Goal: Task Accomplishment & Management: Manage account settings

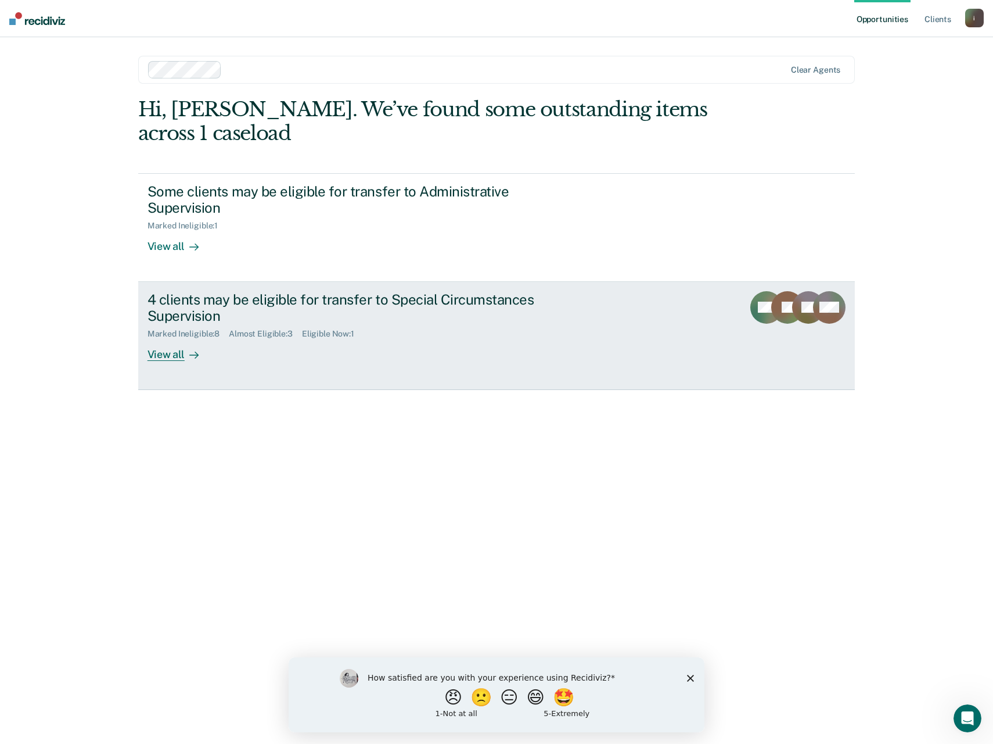
click at [215, 363] on link "4 clients may be eligible for transfer to Special Circumstances Supervision Mar…" at bounding box center [496, 336] width 717 height 108
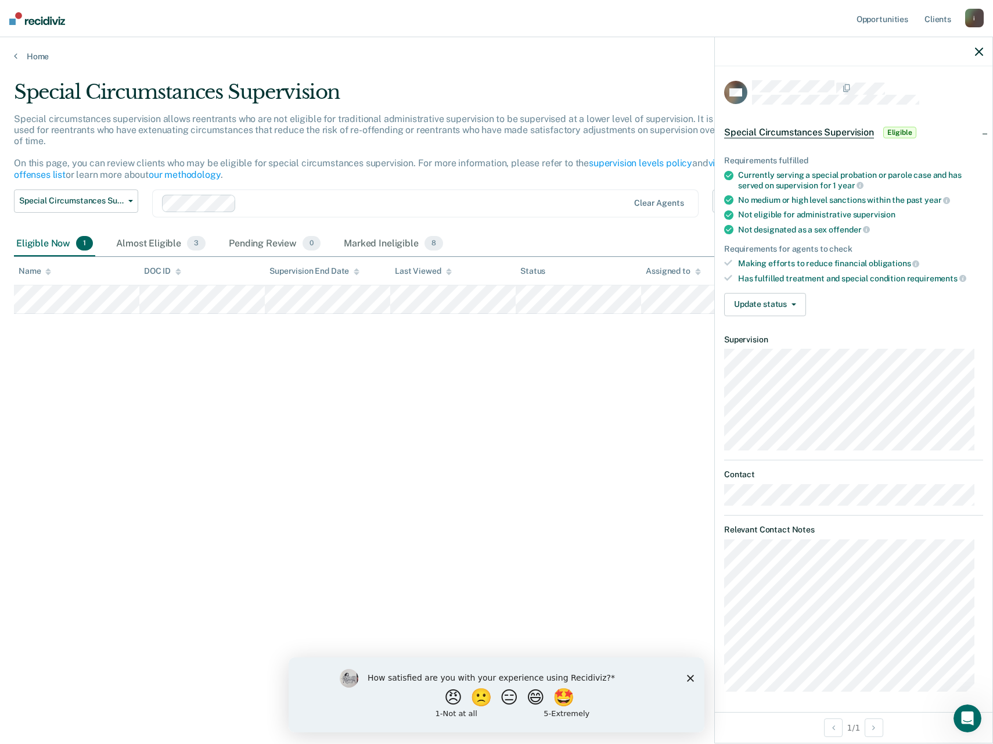
scroll to position [2, 0]
click at [794, 303] on button "Update status" at bounding box center [765, 302] width 82 height 23
click at [776, 346] on button "Mark Ineligible" at bounding box center [781, 349] width 114 height 19
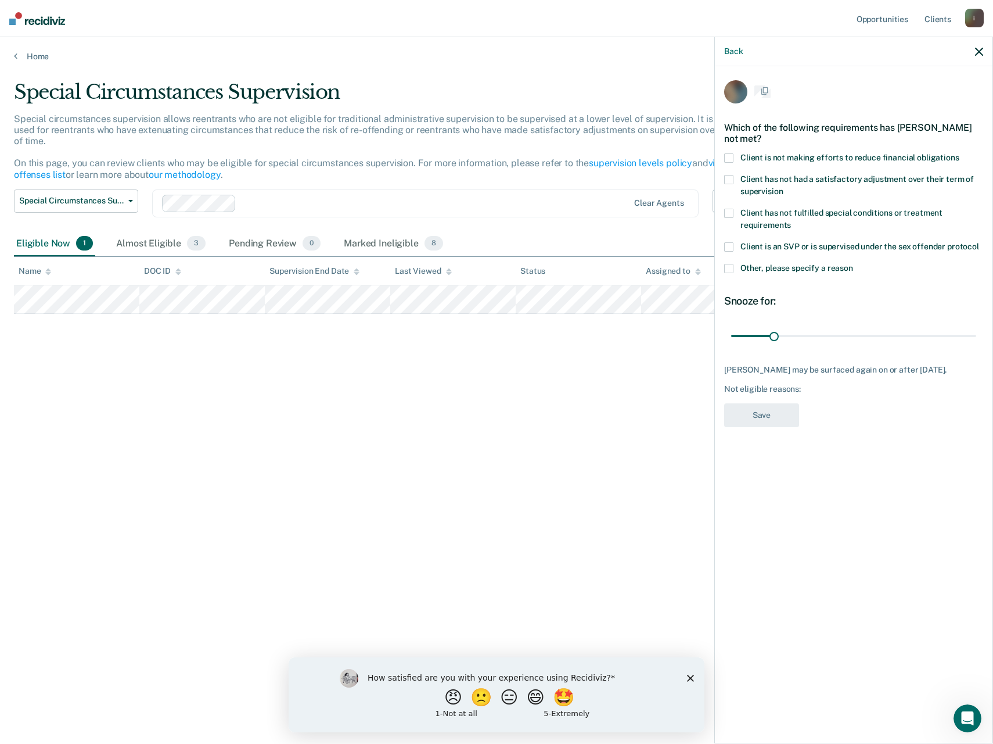
scroll to position [0, 0]
click at [982, 44] on div "Back" at bounding box center [854, 51] width 278 height 29
click at [980, 47] on button "button" at bounding box center [979, 51] width 8 height 10
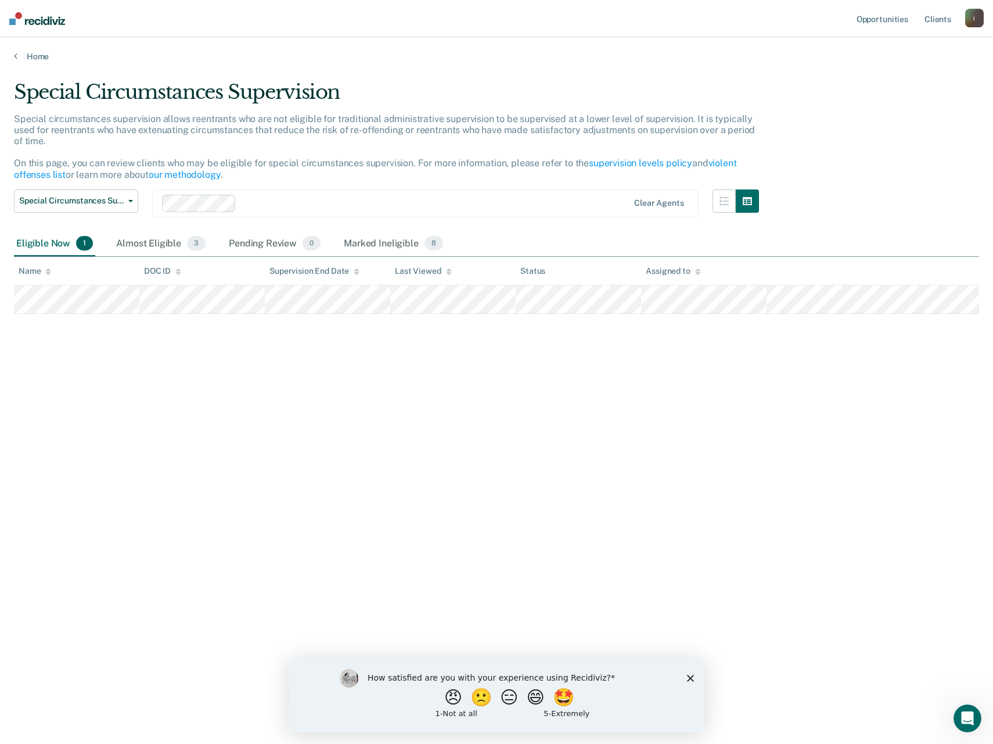
click at [31, 51] on div "Home" at bounding box center [496, 49] width 993 height 24
click at [34, 53] on link "Home" at bounding box center [496, 56] width 965 height 10
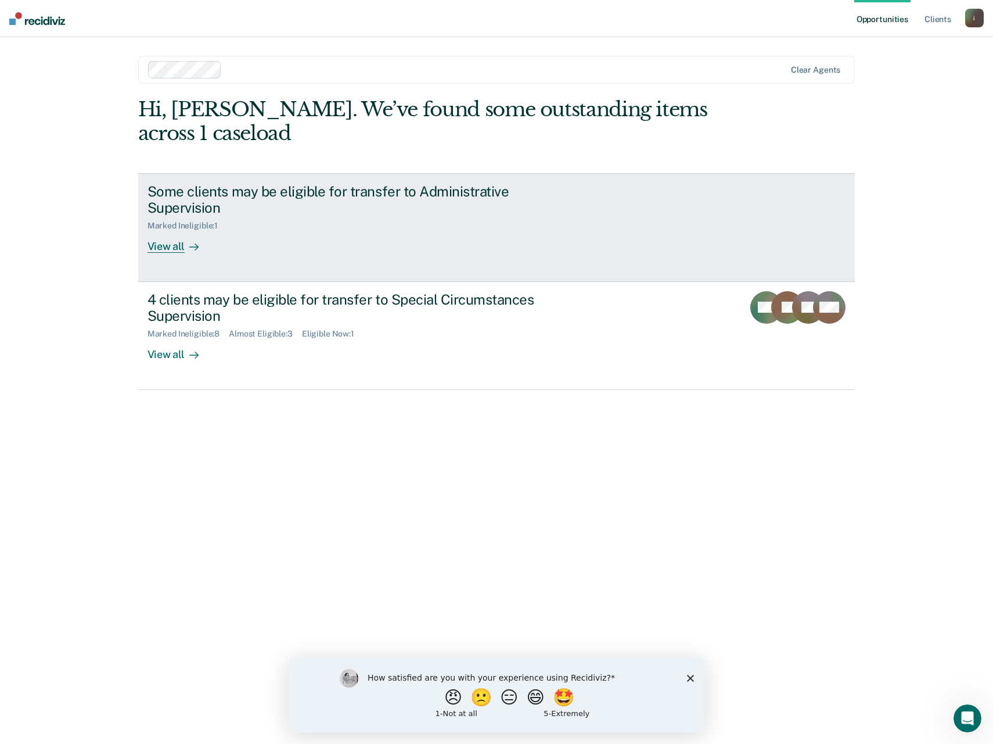
click at [325, 232] on div "Some clients may be eligible for transfer to Administrative Supervision Marked …" at bounding box center [366, 218] width 436 height 70
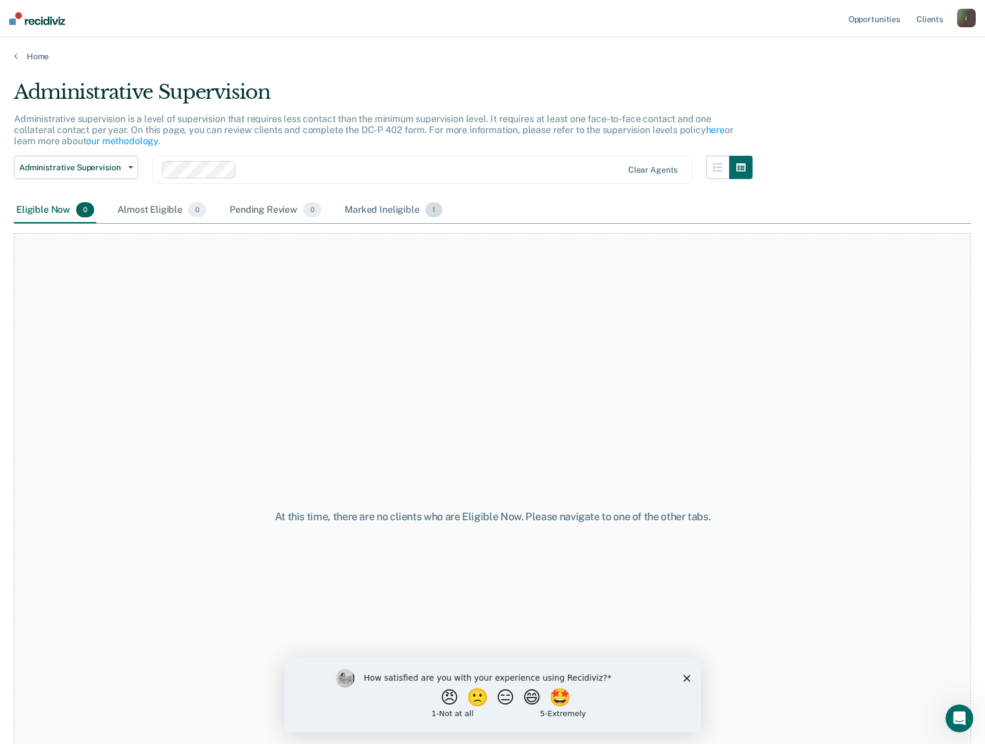
click at [387, 209] on div "Marked Ineligible 1" at bounding box center [393, 211] width 102 height 26
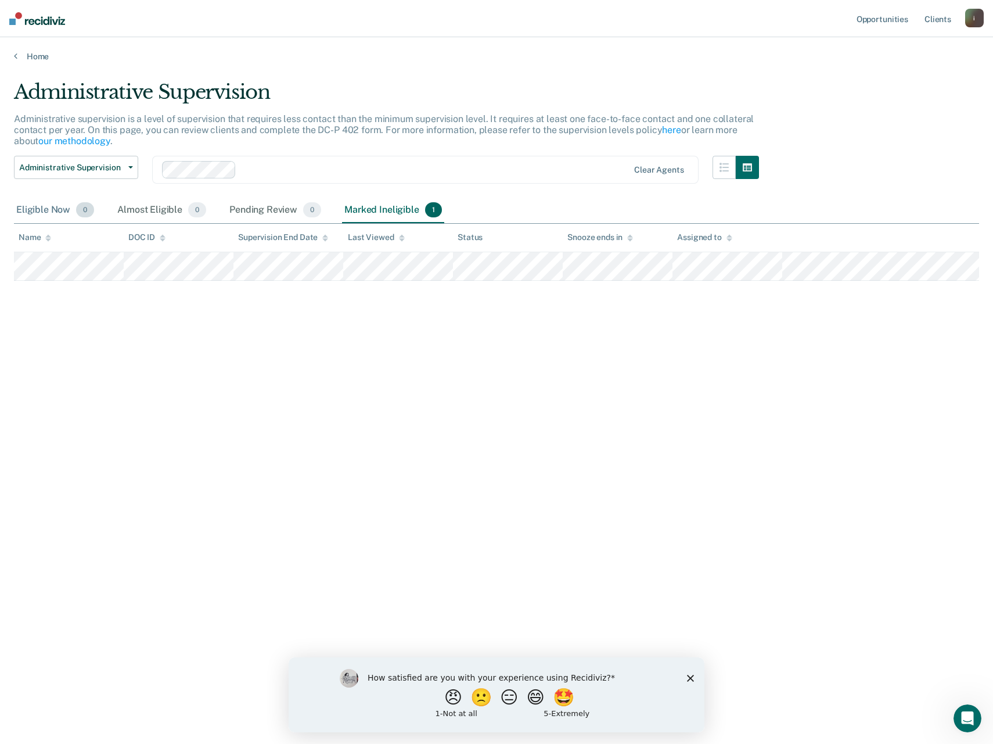
click at [31, 207] on div "Eligible Now 0" at bounding box center [55, 211] width 82 height 26
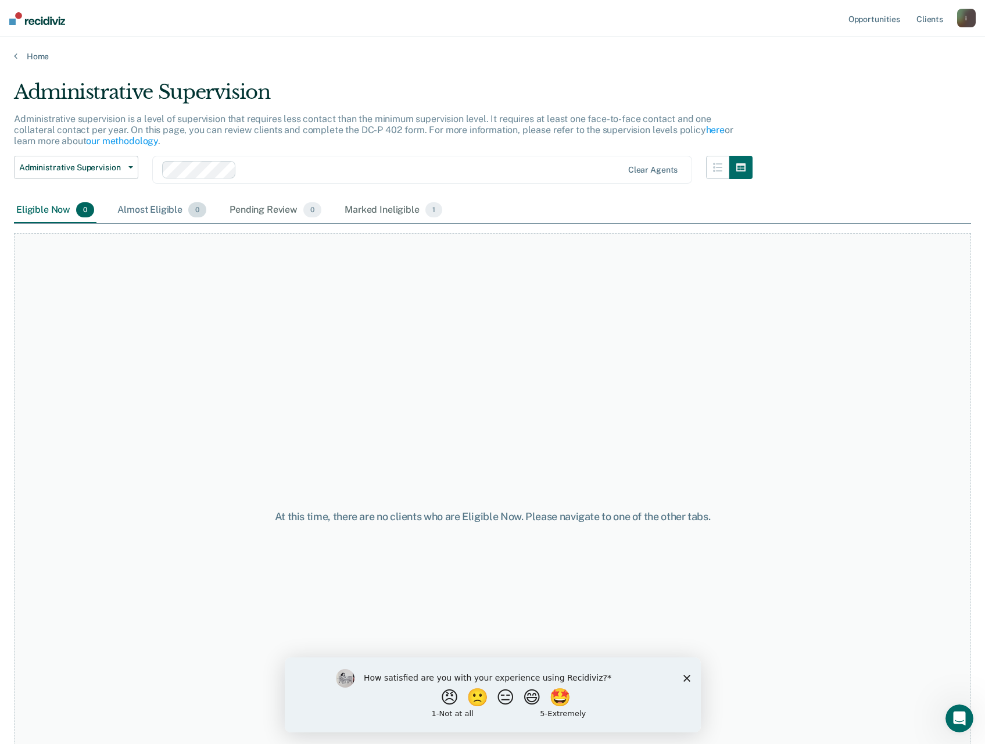
click at [132, 209] on div "Almost Eligible 0" at bounding box center [162, 211] width 94 height 26
click at [238, 211] on div "Pending Review 0" at bounding box center [275, 211] width 96 height 26
click at [30, 59] on link "Home" at bounding box center [492, 56] width 957 height 10
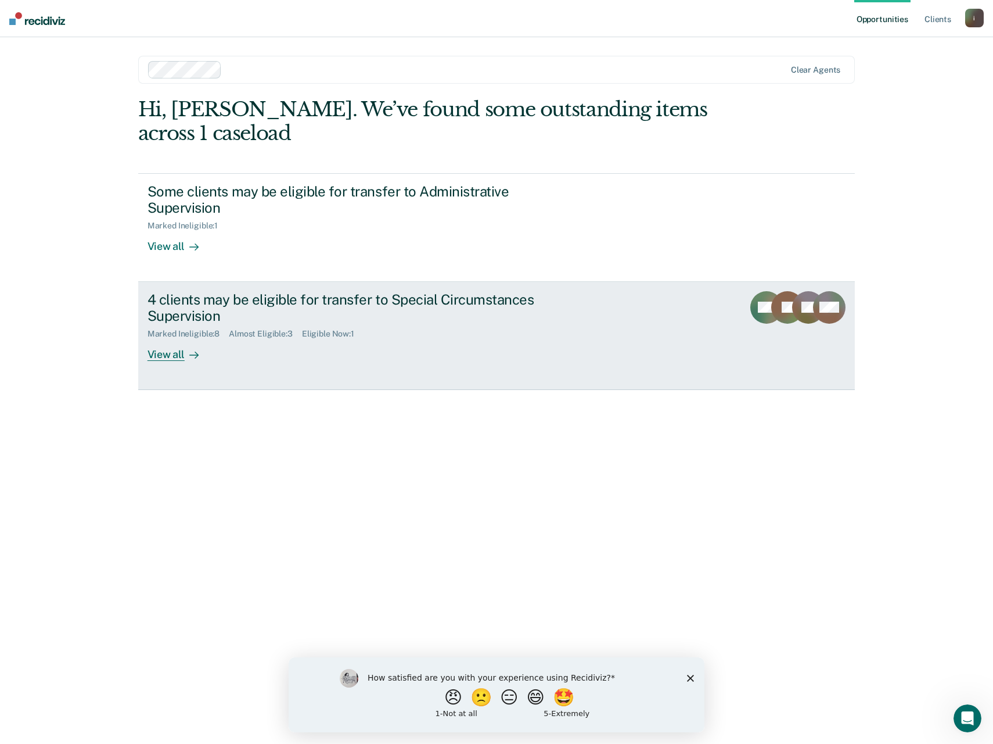
click at [449, 333] on div "Marked Ineligible : 8 Almost Eligible : 3 Eligible Now : 1" at bounding box center [352, 331] width 408 height 15
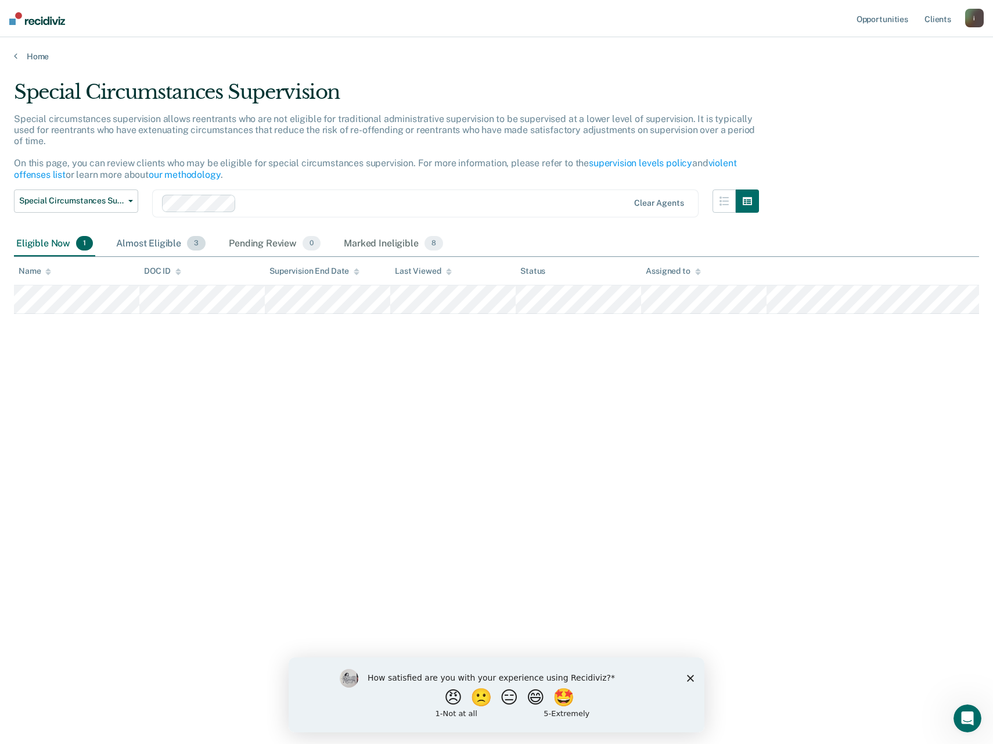
click at [154, 237] on div "Almost Eligible 3" at bounding box center [161, 244] width 94 height 26
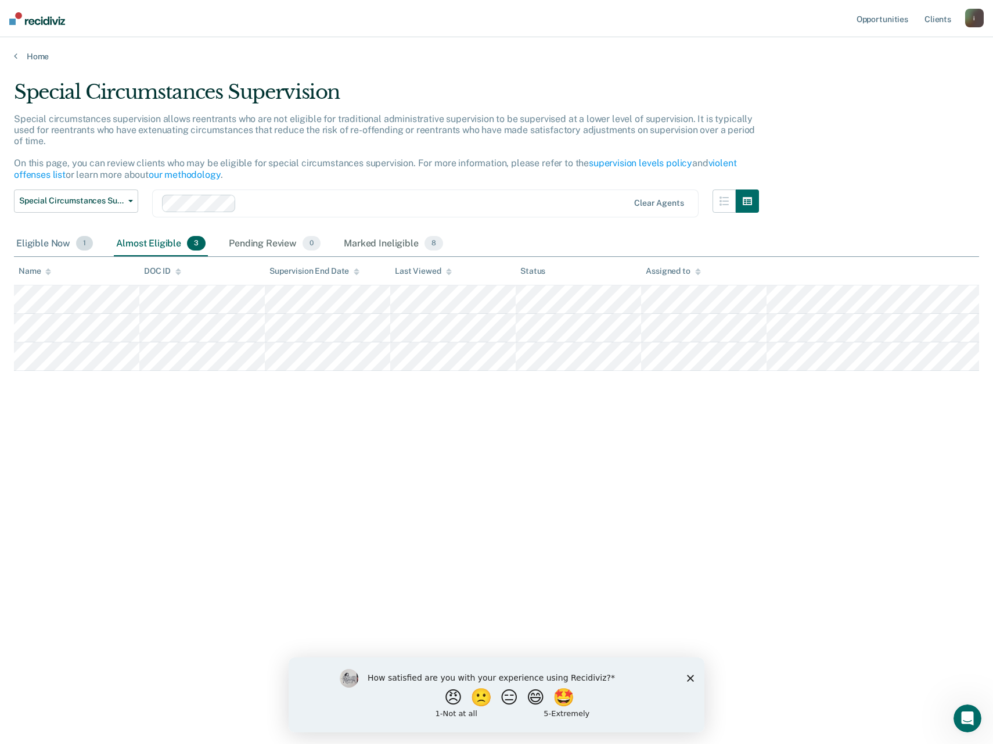
click at [52, 240] on div "Eligible Now 1" at bounding box center [54, 244] width 81 height 26
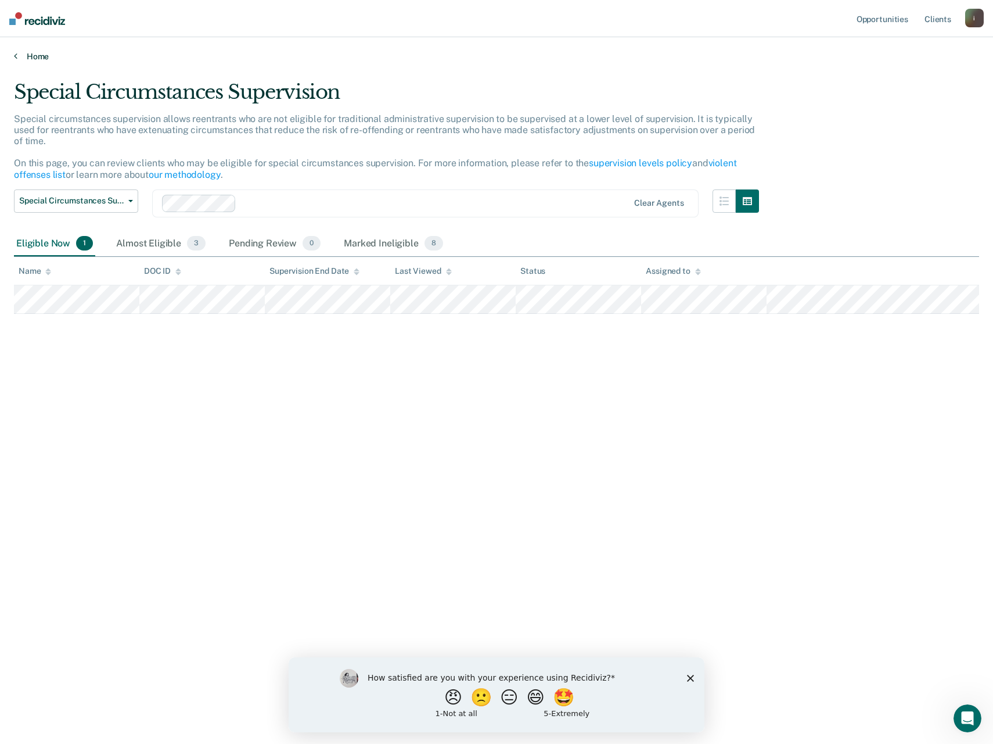
click at [30, 54] on link "Home" at bounding box center [496, 56] width 965 height 10
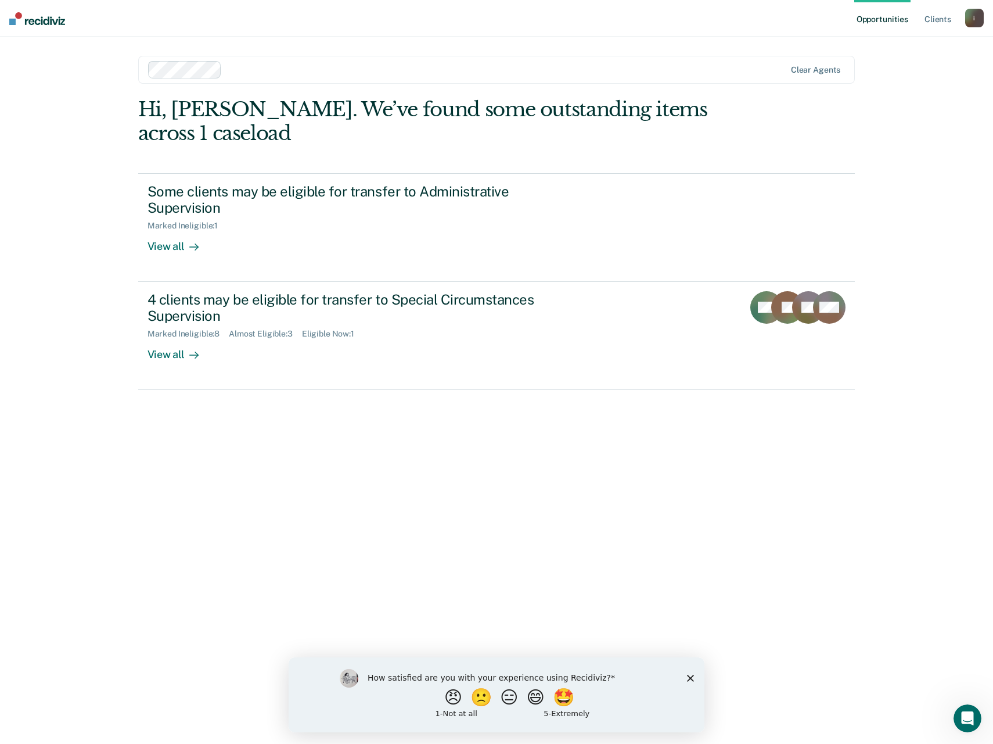
click at [696, 677] on div "How satisfied are you with your experience using Recidiviz? 😠 🙁 😑 😄 🤩 1 - Not a…" at bounding box center [497, 693] width 416 height 75
click at [688, 678] on icon "Close survey" at bounding box center [690, 677] width 7 height 7
